Goal: Task Accomplishment & Management: Complete application form

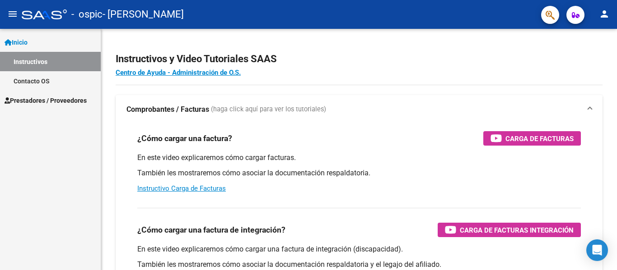
click at [49, 97] on span "Prestadores / Proveedores" at bounding box center [46, 101] width 82 height 10
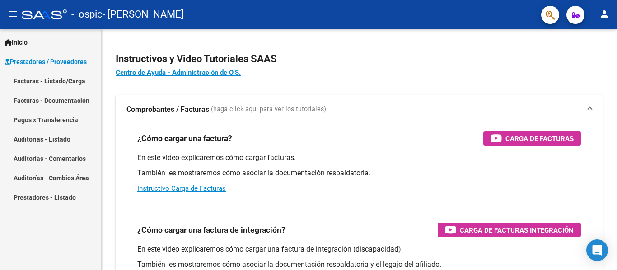
click at [41, 85] on link "Facturas - Listado/Carga" at bounding box center [50, 80] width 101 height 19
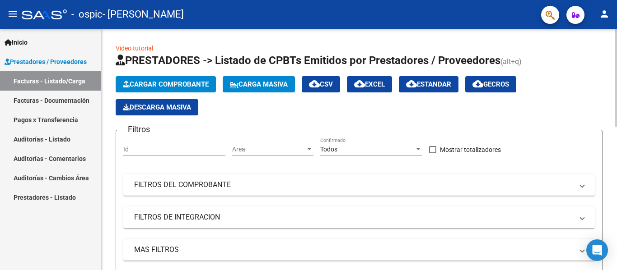
click at [181, 83] on span "Cargar Comprobante" at bounding box center [166, 84] width 86 height 8
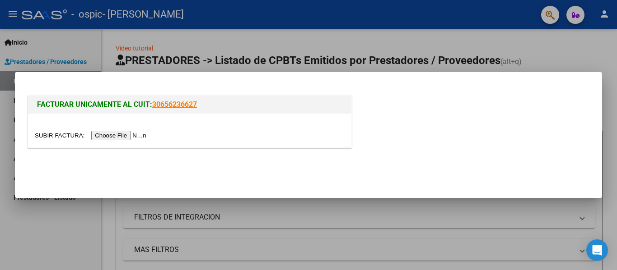
click at [131, 134] on input "file" at bounding box center [92, 135] width 114 height 9
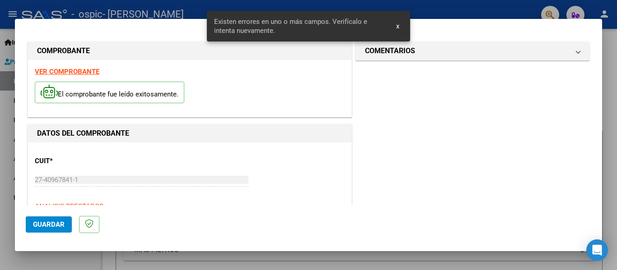
click at [397, 24] on span "x" at bounding box center [397, 26] width 3 height 8
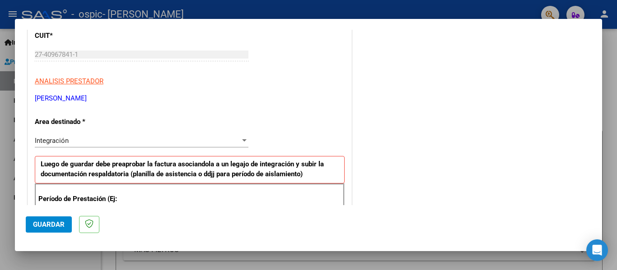
scroll to position [184, 0]
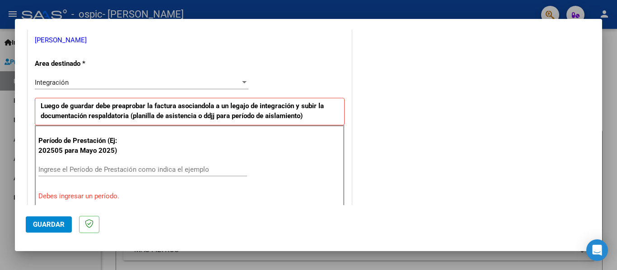
click at [108, 177] on div "Ingrese el Período de Prestación como indica el ejemplo" at bounding box center [142, 174] width 209 height 22
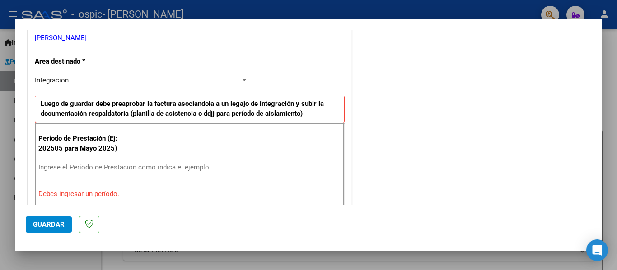
click at [108, 165] on input "Ingrese el Período de Prestación como indica el ejemplo" at bounding box center [142, 167] width 209 height 8
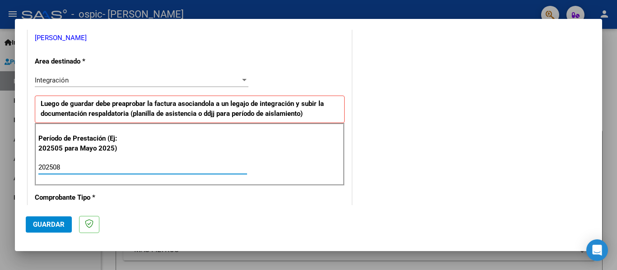
type input "202508"
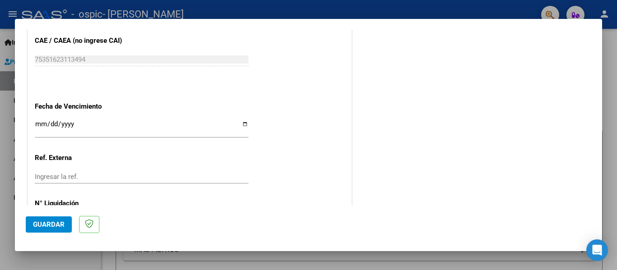
scroll to position [619, 0]
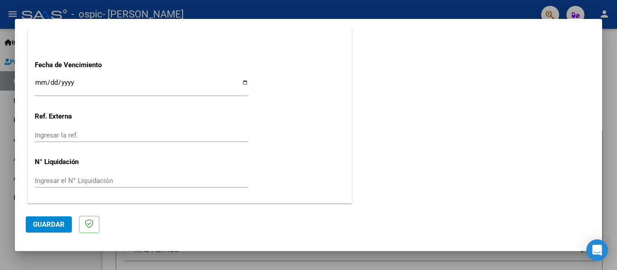
click at [48, 225] on span "Guardar" at bounding box center [49, 225] width 32 height 8
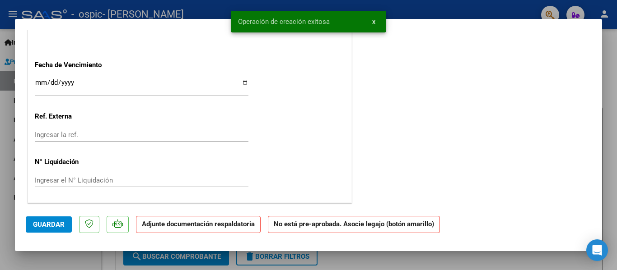
scroll to position [0, 0]
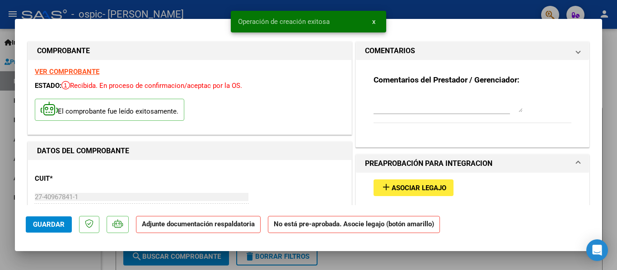
click at [424, 218] on mat-expansion-panel-header "DOCUMENTACIÓN RESPALDATORIA" at bounding box center [472, 227] width 233 height 18
click at [565, 173] on div "add Asociar Legajo" at bounding box center [471, 188] width 211 height 30
click at [372, 22] on span "x" at bounding box center [373, 22] width 3 height 8
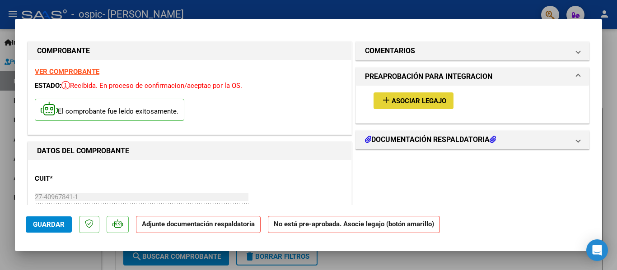
click at [419, 101] on span "Asociar Legajo" at bounding box center [418, 101] width 55 height 8
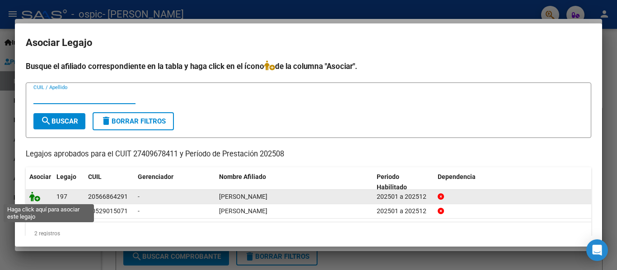
click at [33, 197] on icon at bounding box center [34, 197] width 11 height 10
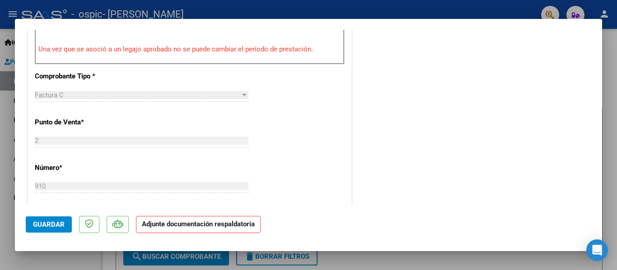
scroll to position [195, 0]
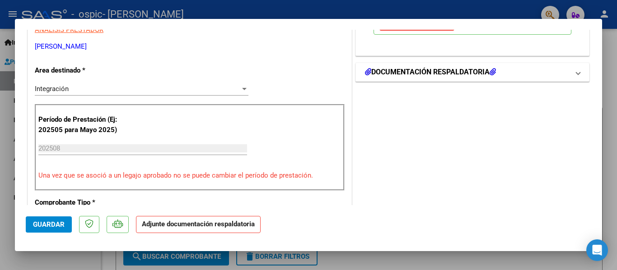
click at [456, 68] on h1 "DOCUMENTACIÓN RESPALDATORIA" at bounding box center [430, 72] width 131 height 11
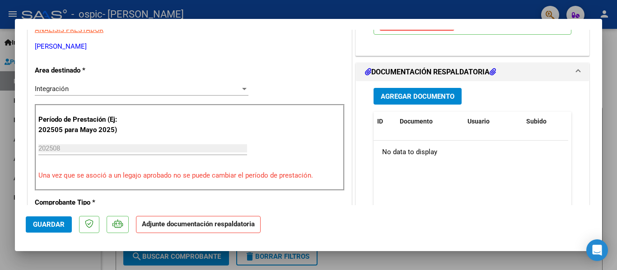
click at [394, 95] on span "Agregar Documento" at bounding box center [417, 97] width 74 height 8
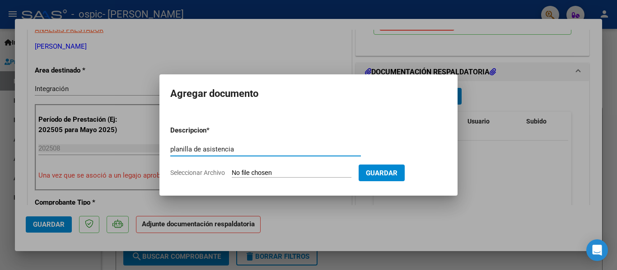
type input "planilla de asistencia"
click at [246, 172] on input "Seleccionar Archivo" at bounding box center [292, 173] width 120 height 9
type input "C:\fakepath\PLANILLA ASISTENCIA [PERSON_NAME][DATE].pdf"
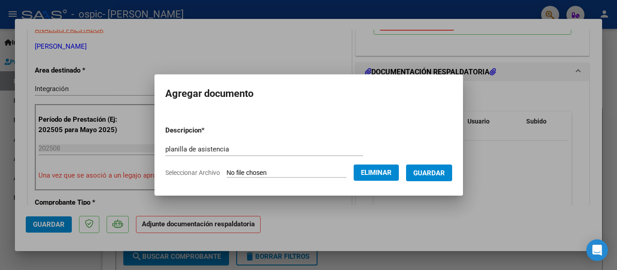
click at [428, 180] on button "Guardar" at bounding box center [429, 173] width 46 height 17
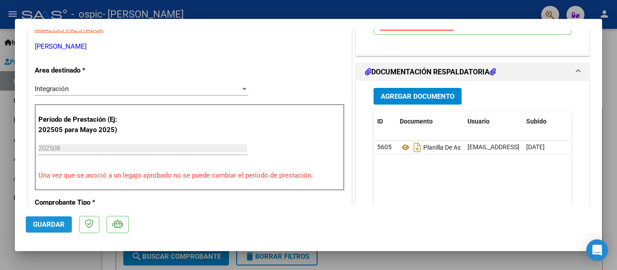
click at [41, 223] on span "Guardar" at bounding box center [49, 225] width 32 height 8
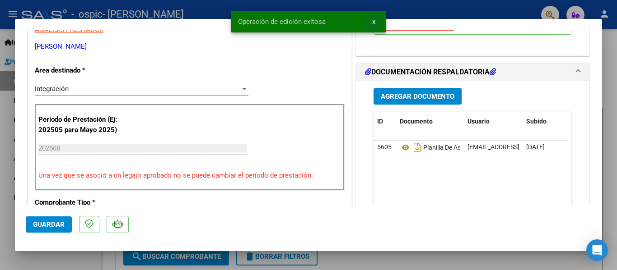
click at [372, 23] on span "x" at bounding box center [373, 22] width 3 height 8
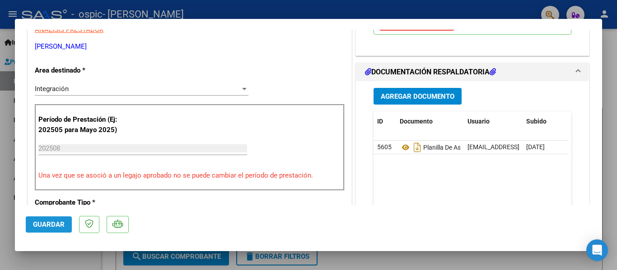
click at [53, 223] on span "Guardar" at bounding box center [49, 225] width 32 height 8
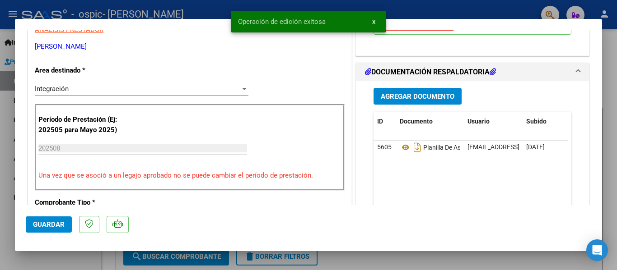
click at [381, 263] on div at bounding box center [308, 135] width 617 height 270
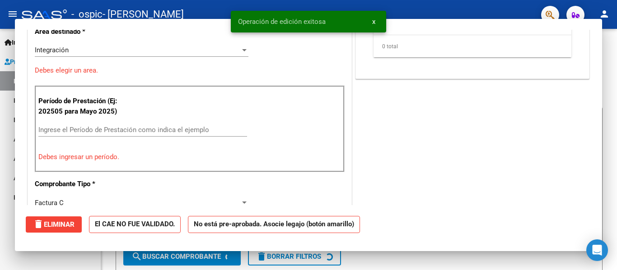
scroll to position [0, 0]
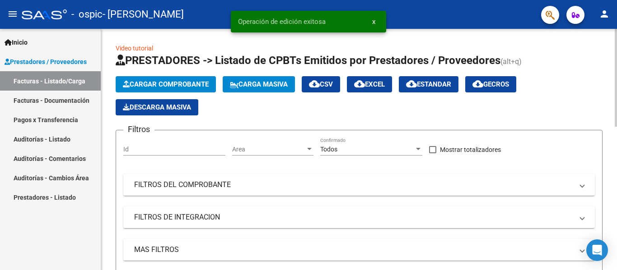
click at [175, 89] on button "Cargar Comprobante" at bounding box center [166, 84] width 100 height 16
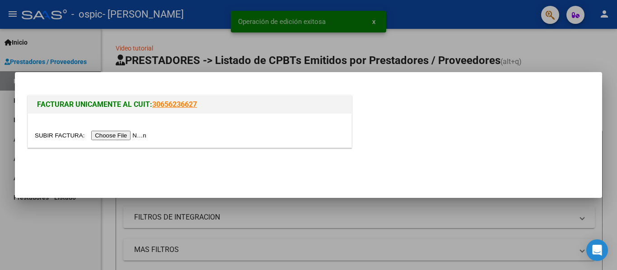
click at [137, 132] on input "file" at bounding box center [92, 135] width 114 height 9
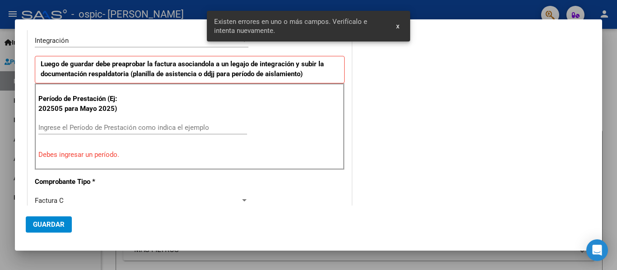
scroll to position [227, 0]
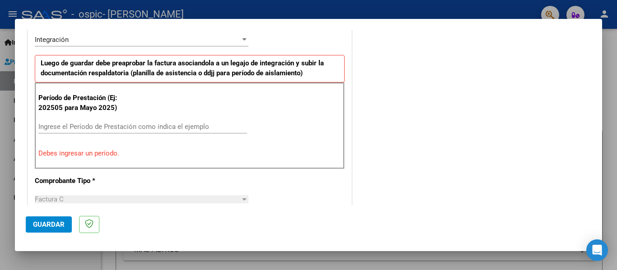
click at [66, 129] on input "Ingrese el Período de Prestación como indica el ejemplo" at bounding box center [142, 127] width 209 height 8
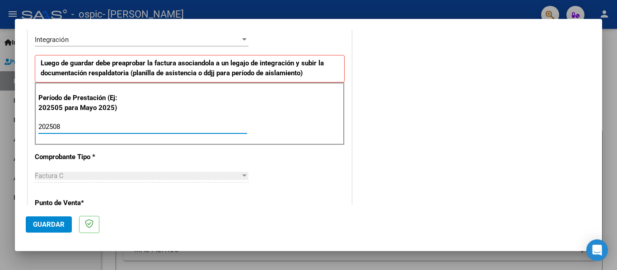
type input "202508"
click at [56, 229] on button "Guardar" at bounding box center [49, 225] width 46 height 16
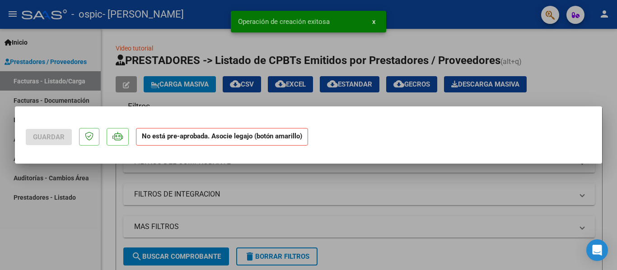
scroll to position [0, 0]
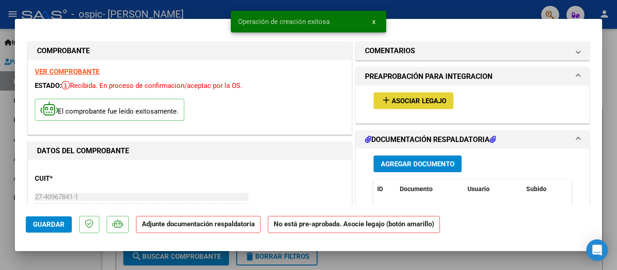
click at [448, 102] on button "add Asociar Legajo" at bounding box center [413, 101] width 80 height 17
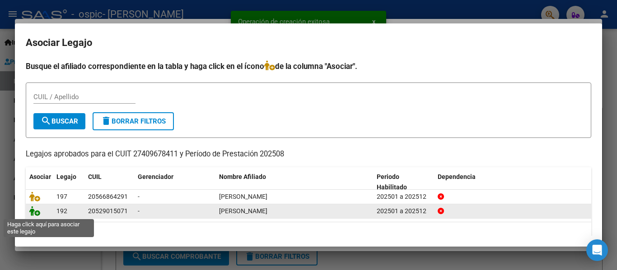
click at [32, 212] on icon at bounding box center [34, 211] width 11 height 10
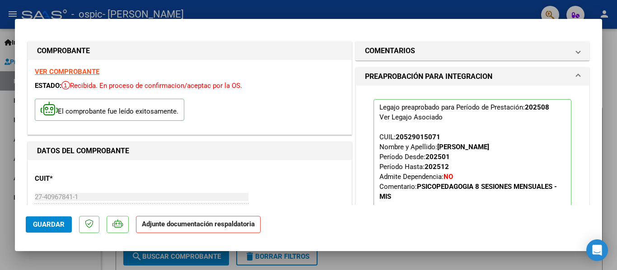
scroll to position [153, 0]
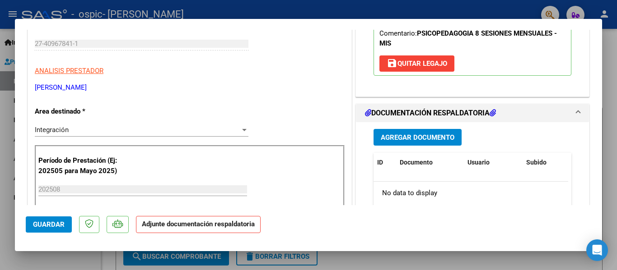
click at [421, 144] on button "Agregar Documento" at bounding box center [417, 137] width 88 height 17
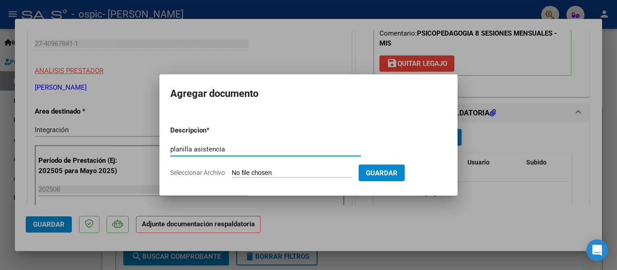
type input "planilla asistencia"
click at [195, 170] on span "Seleccionar Archivo" at bounding box center [197, 172] width 55 height 7
click at [232, 170] on input "Seleccionar Archivo" at bounding box center [292, 173] width 120 height 9
type input "C:\fakepath\PLANILLA ASISTENCIA [PERSON_NAME][DATE].pdf"
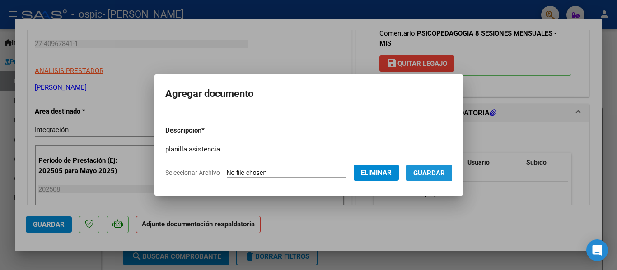
click at [444, 169] on span "Guardar" at bounding box center [429, 173] width 32 height 8
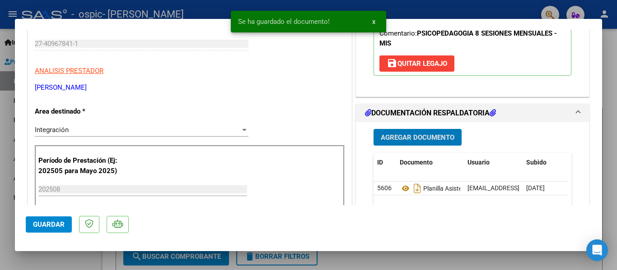
click at [46, 231] on button "Guardar" at bounding box center [49, 225] width 46 height 16
click at [364, 254] on div at bounding box center [308, 135] width 617 height 270
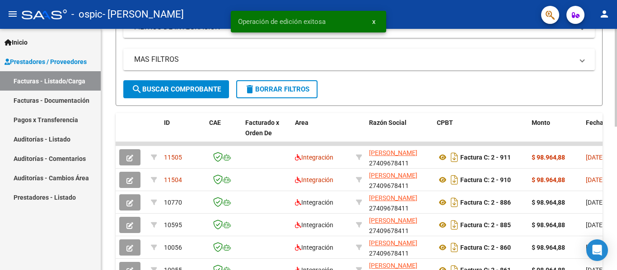
click at [616, 122] on div at bounding box center [615, 157] width 2 height 98
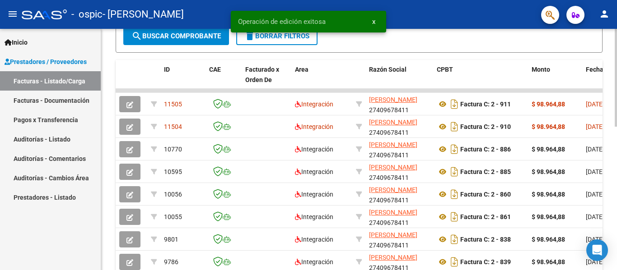
scroll to position [260, 0]
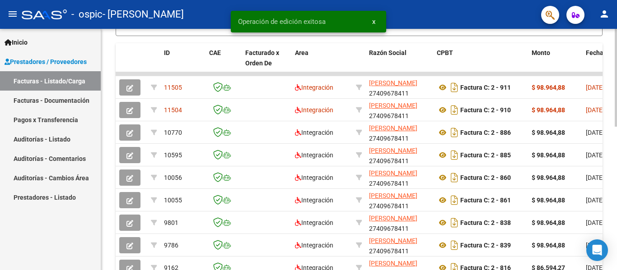
click at [616, 150] on div at bounding box center [615, 186] width 2 height 98
